Goal: Task Accomplishment & Management: Manage account settings

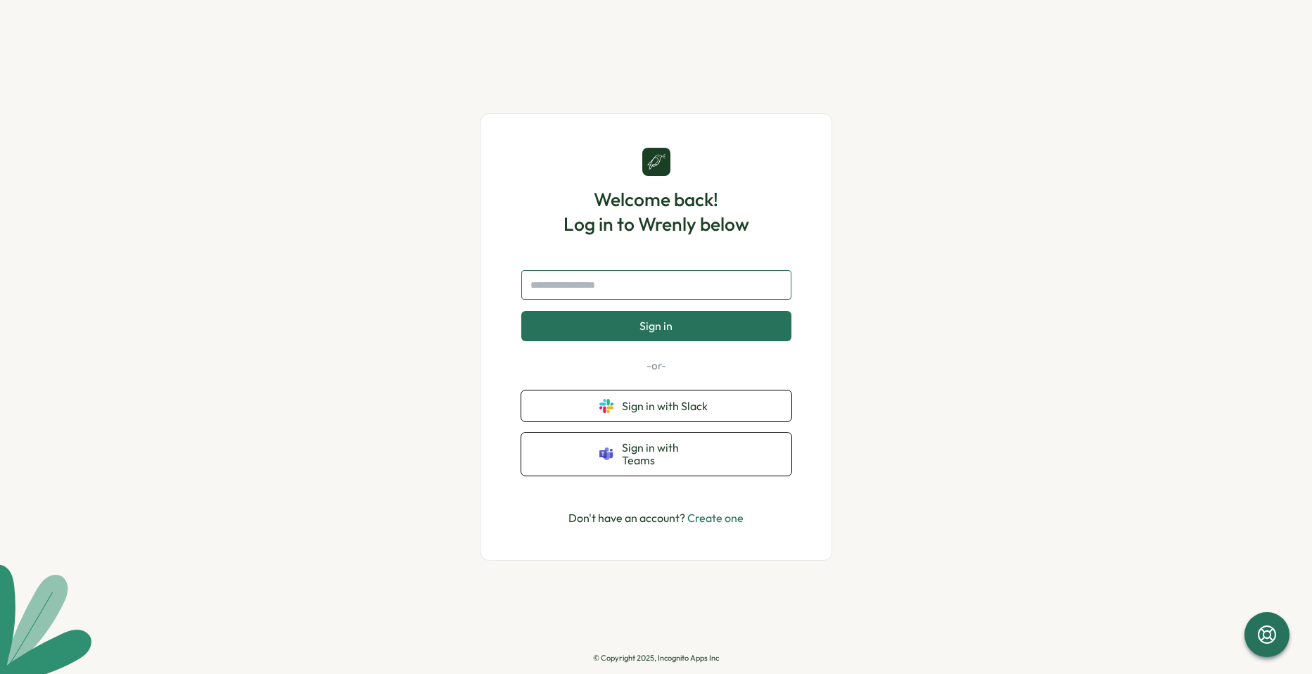
click at [615, 293] on input "text" at bounding box center [656, 285] width 270 height 30
click at [612, 288] on input "text" at bounding box center [656, 285] width 270 height 30
click at [612, 292] on input "text" at bounding box center [656, 285] width 270 height 30
click at [612, 291] on input "text" at bounding box center [656, 285] width 270 height 30
